Goal: Task Accomplishment & Management: Complete application form

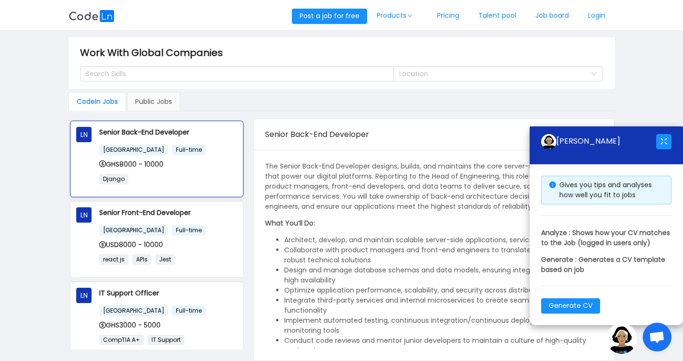
click at [150, 132] on p "Senior Back-End Developer" at bounding box center [168, 132] width 138 height 11
click at [147, 132] on p "Senior Back-End Developer" at bounding box center [168, 132] width 138 height 11
click at [138, 155] on div "[GEOGRAPHIC_DATA] Full-time" at bounding box center [168, 149] width 138 height 11
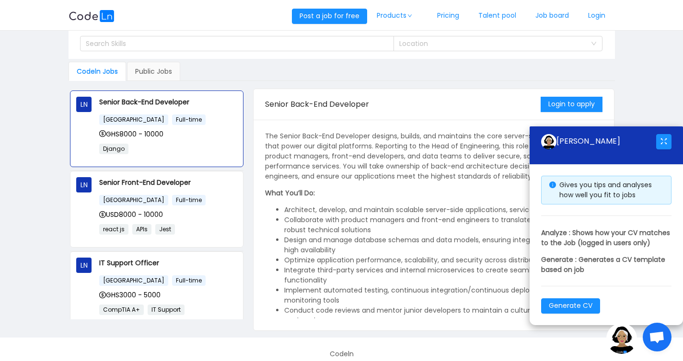
scroll to position [40, 0]
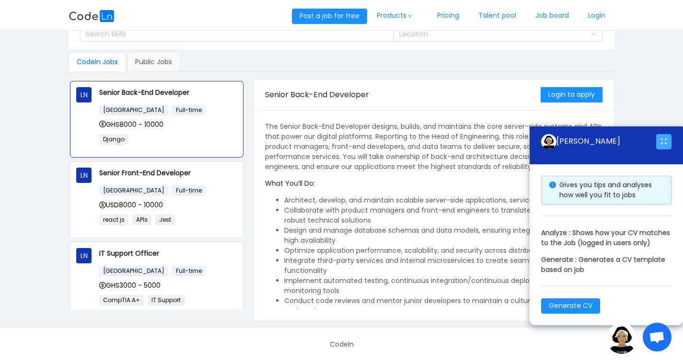
click at [667, 134] on button "button" at bounding box center [663, 141] width 15 height 15
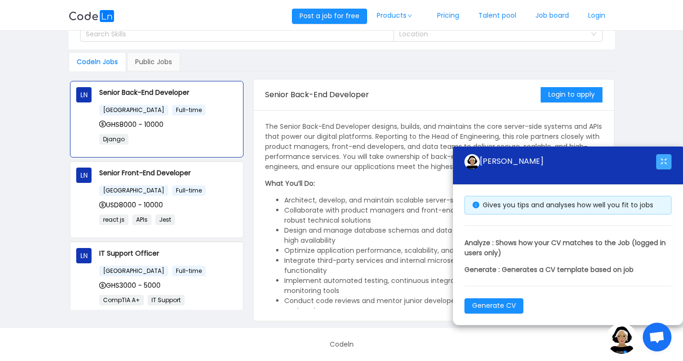
click at [664, 160] on button "button" at bounding box center [663, 161] width 15 height 15
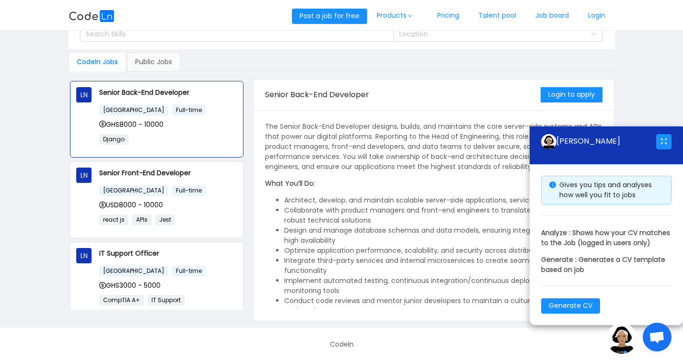
click at [653, 340] on span "Open chat" at bounding box center [657, 338] width 16 height 13
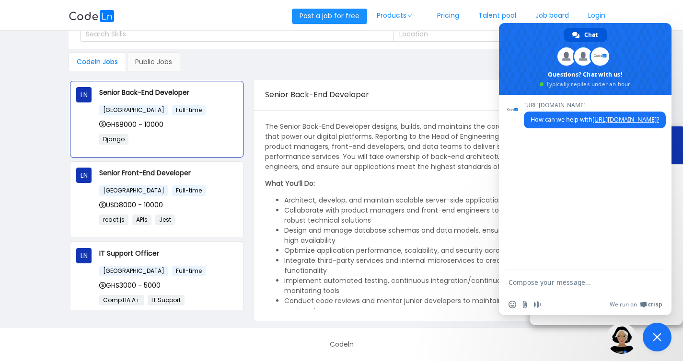
click at [651, 337] on span "Close chat" at bounding box center [656, 337] width 29 height 29
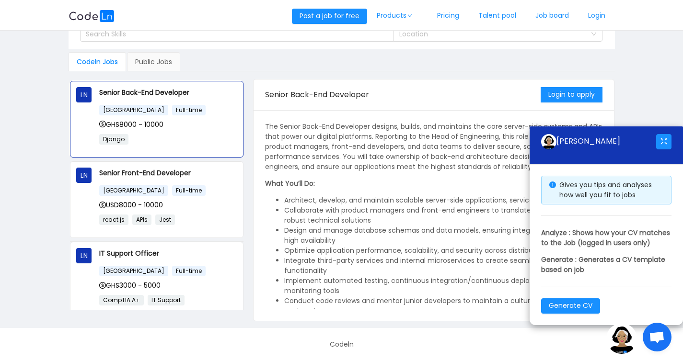
click at [624, 337] on img at bounding box center [621, 338] width 31 height 31
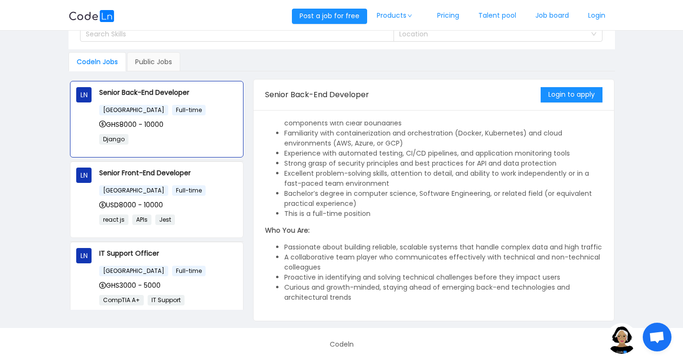
scroll to position [372, 0]
click at [566, 95] on button "Login to apply" at bounding box center [571, 94] width 62 height 15
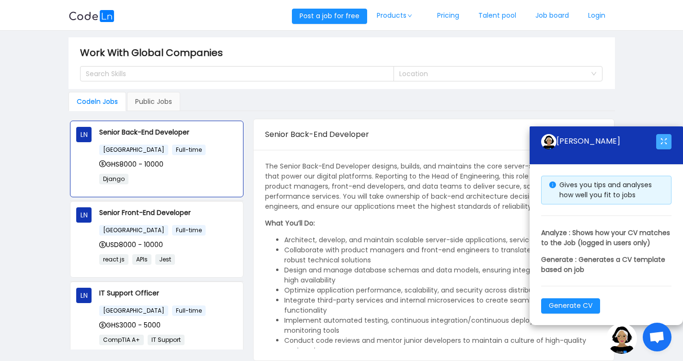
click at [663, 134] on button "button" at bounding box center [663, 141] width 15 height 15
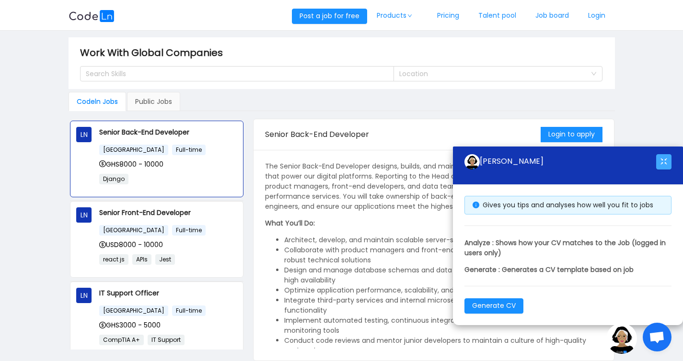
click at [663, 159] on button "button" at bounding box center [663, 161] width 15 height 15
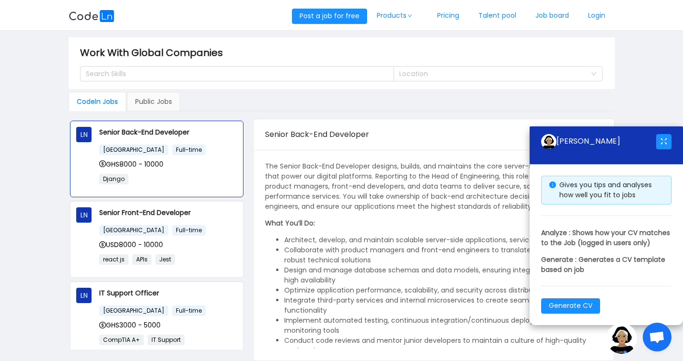
click at [659, 328] on span "Open chat" at bounding box center [656, 337] width 29 height 29
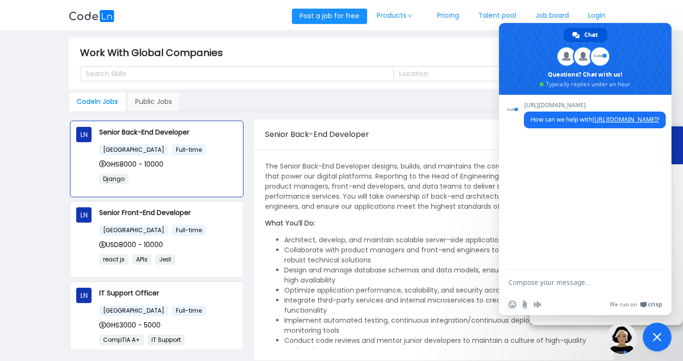
click at [659, 331] on span "Close chat" at bounding box center [656, 337] width 29 height 29
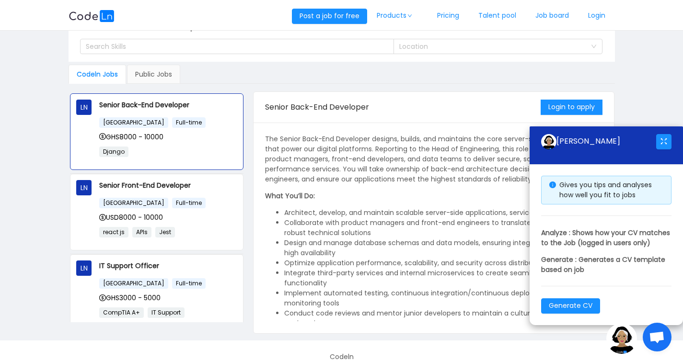
scroll to position [30, 0]
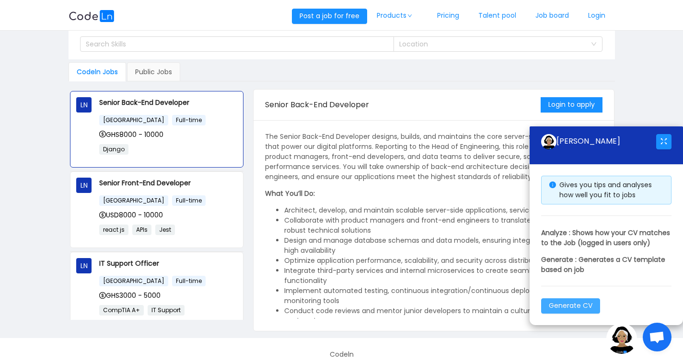
click at [583, 304] on button "Generate CV" at bounding box center [570, 305] width 59 height 15
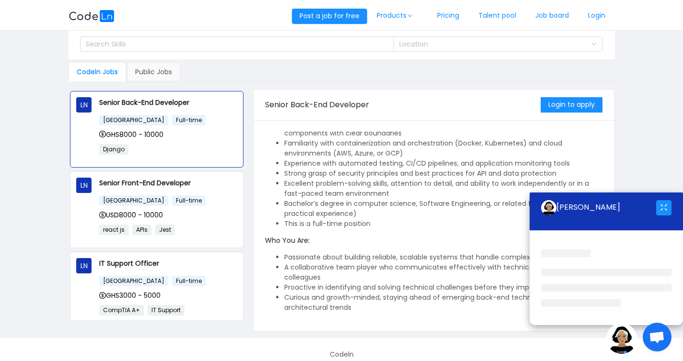
scroll to position [40, 0]
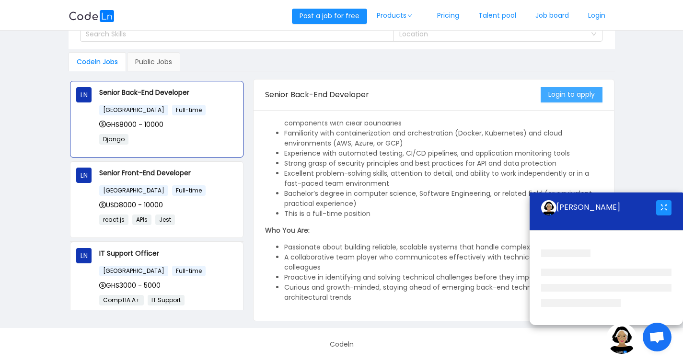
click at [565, 98] on button "Login to apply" at bounding box center [571, 94] width 62 height 15
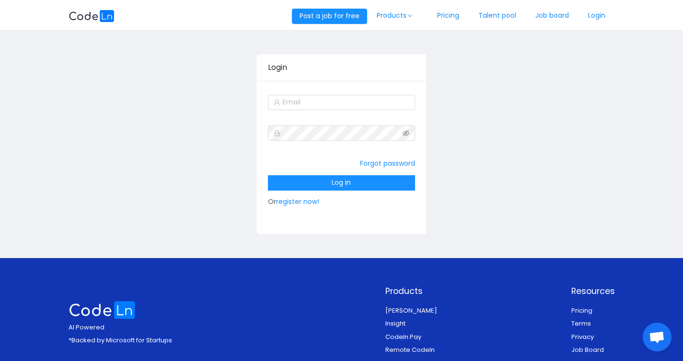
click at [367, 90] on div "Forgot password Log in Or register now!" at bounding box center [341, 157] width 170 height 153
click at [358, 107] on input "text" at bounding box center [341, 102] width 147 height 15
click at [230, 219] on div "Login Forgot password Log in Or register now!" at bounding box center [342, 144] width 546 height 214
click at [294, 203] on link "register now!" at bounding box center [297, 202] width 43 height 10
